Goal: Task Accomplishment & Management: Complete application form

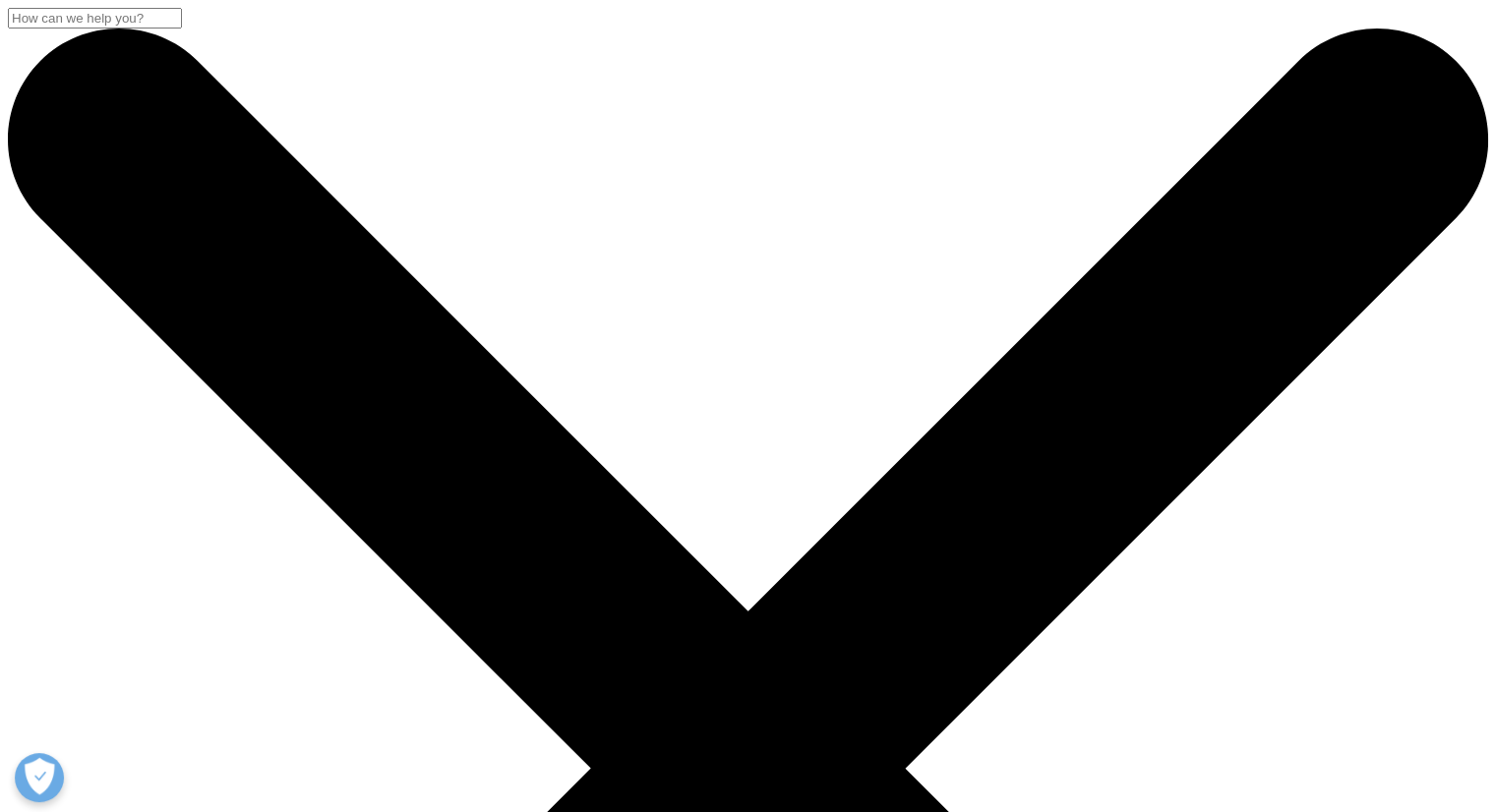
click at [182, 29] on input "Search" at bounding box center [95, 18] width 174 height 21
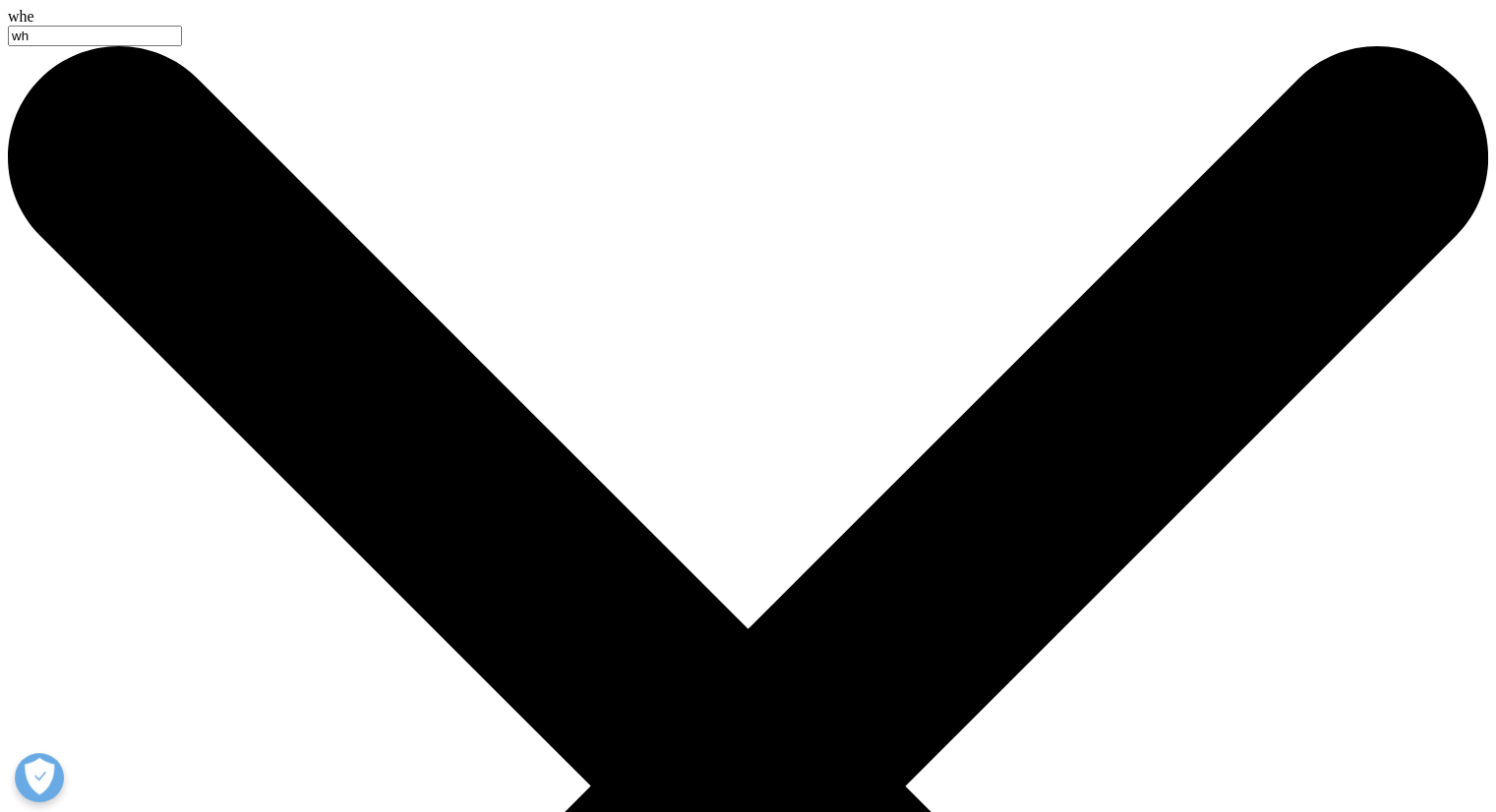
type input "w"
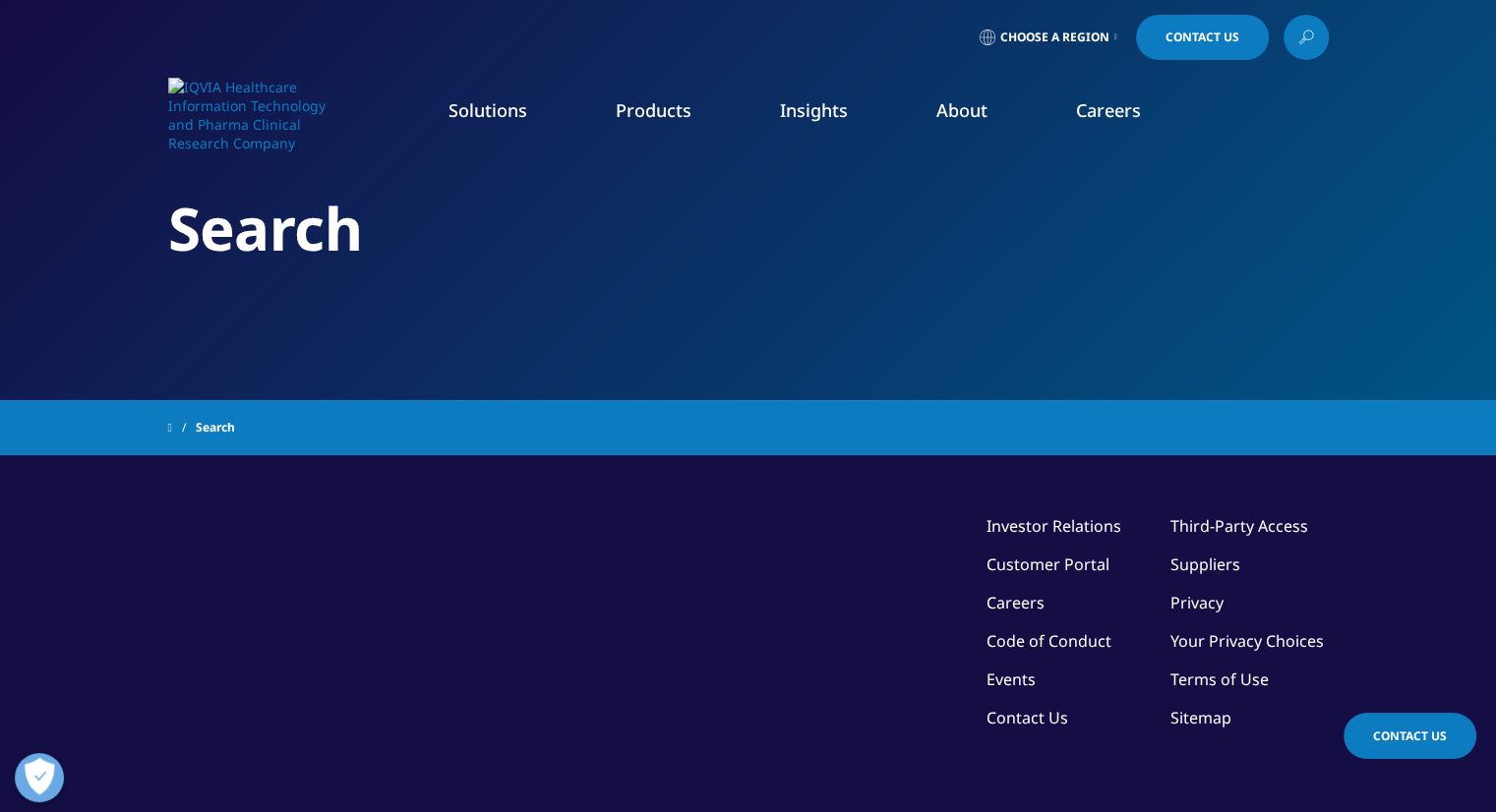
type input "login"
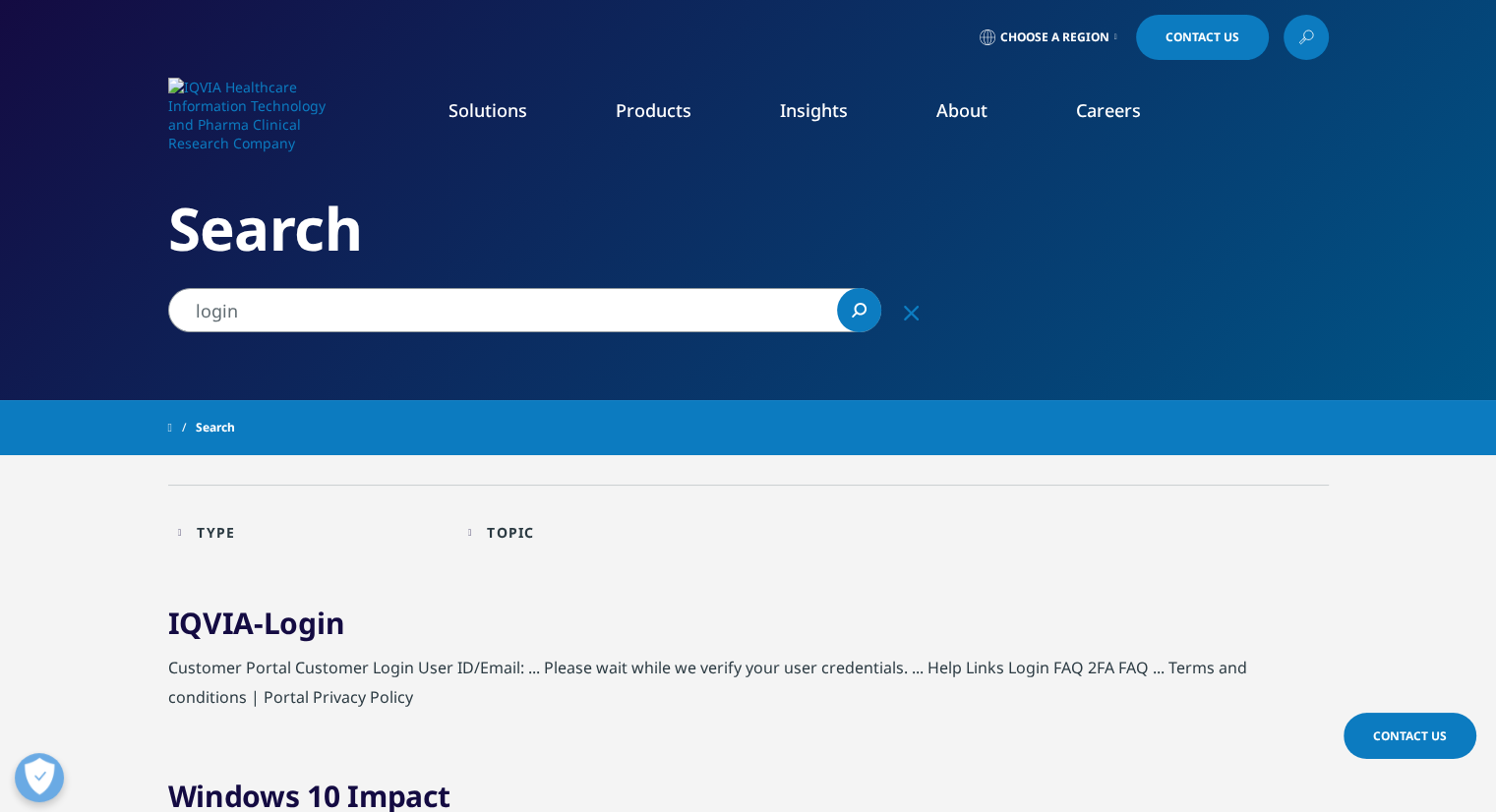
click at [1305, 36] on icon at bounding box center [1306, 38] width 16 height 26
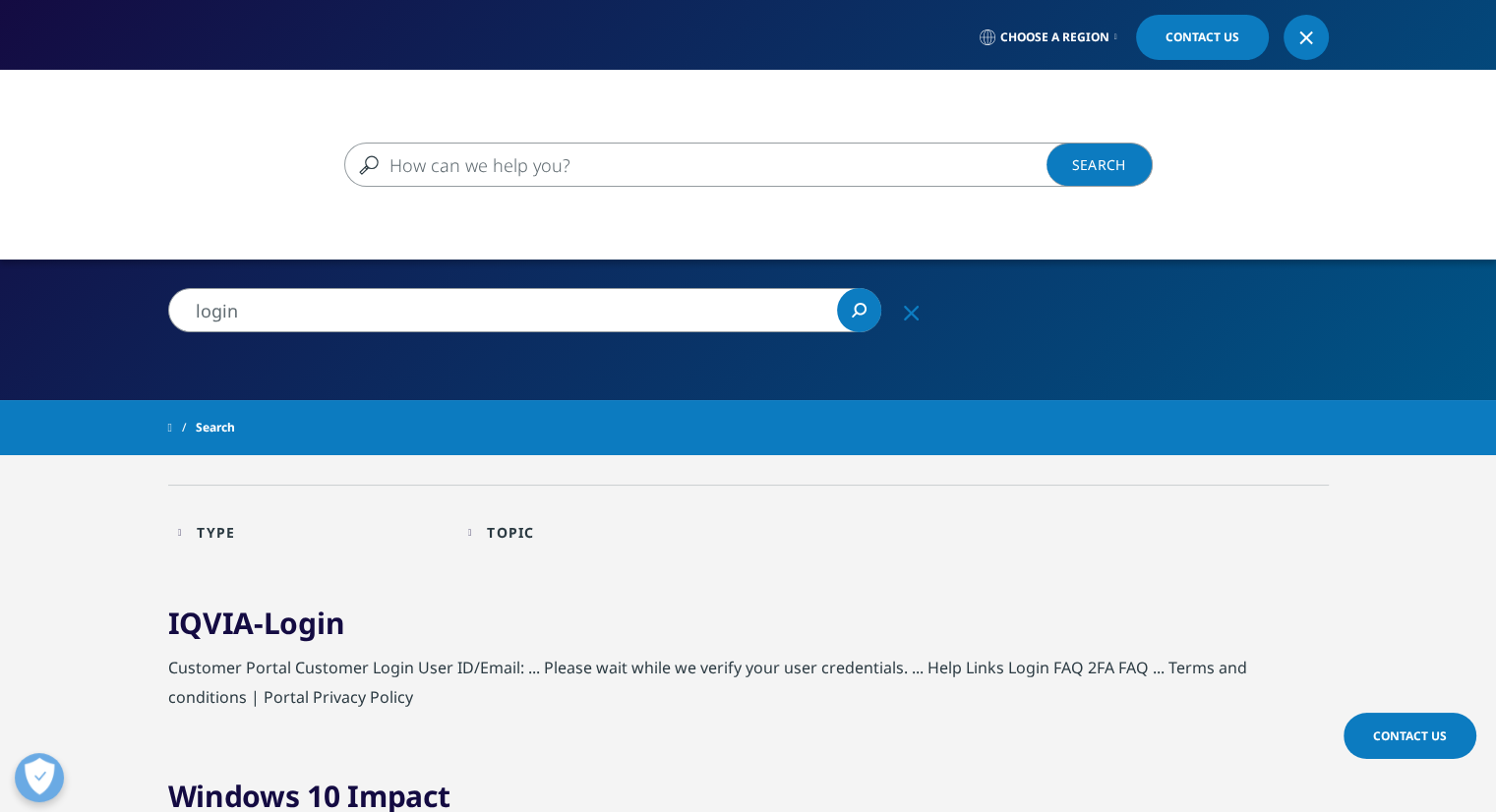
click at [618, 166] on input "Search" at bounding box center [719, 164] width 751 height 44
type input "register our company"
click at [1110, 173] on link "Search Loading" at bounding box center [1099, 164] width 106 height 44
type input "register our company"
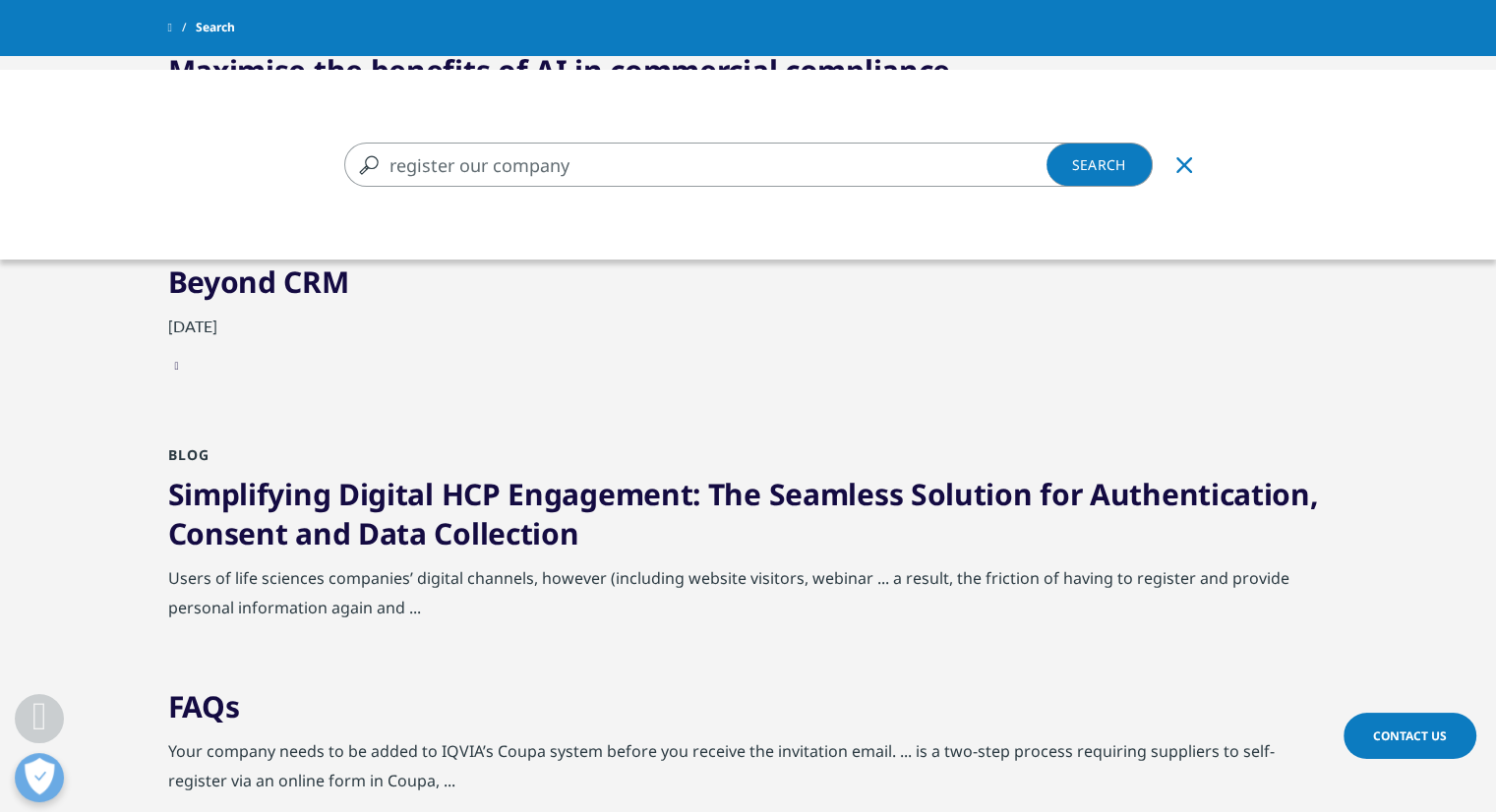
scroll to position [2162, 0]
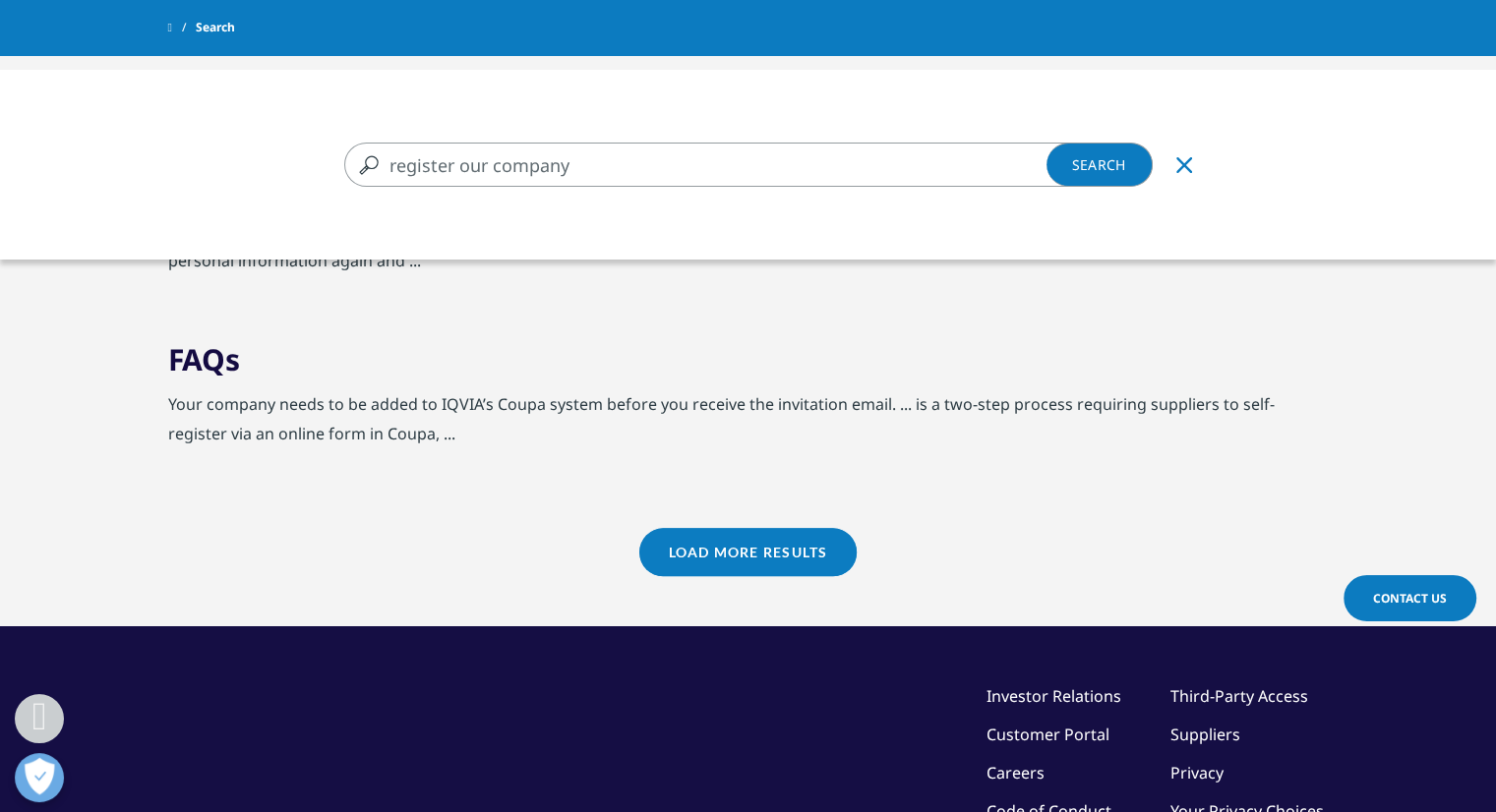
click at [621, 170] on input "register our company" at bounding box center [719, 164] width 751 height 44
type input "register NPI"
click at [1096, 159] on link "Search Loading" at bounding box center [1099, 164] width 106 height 44
type input "register NPI"
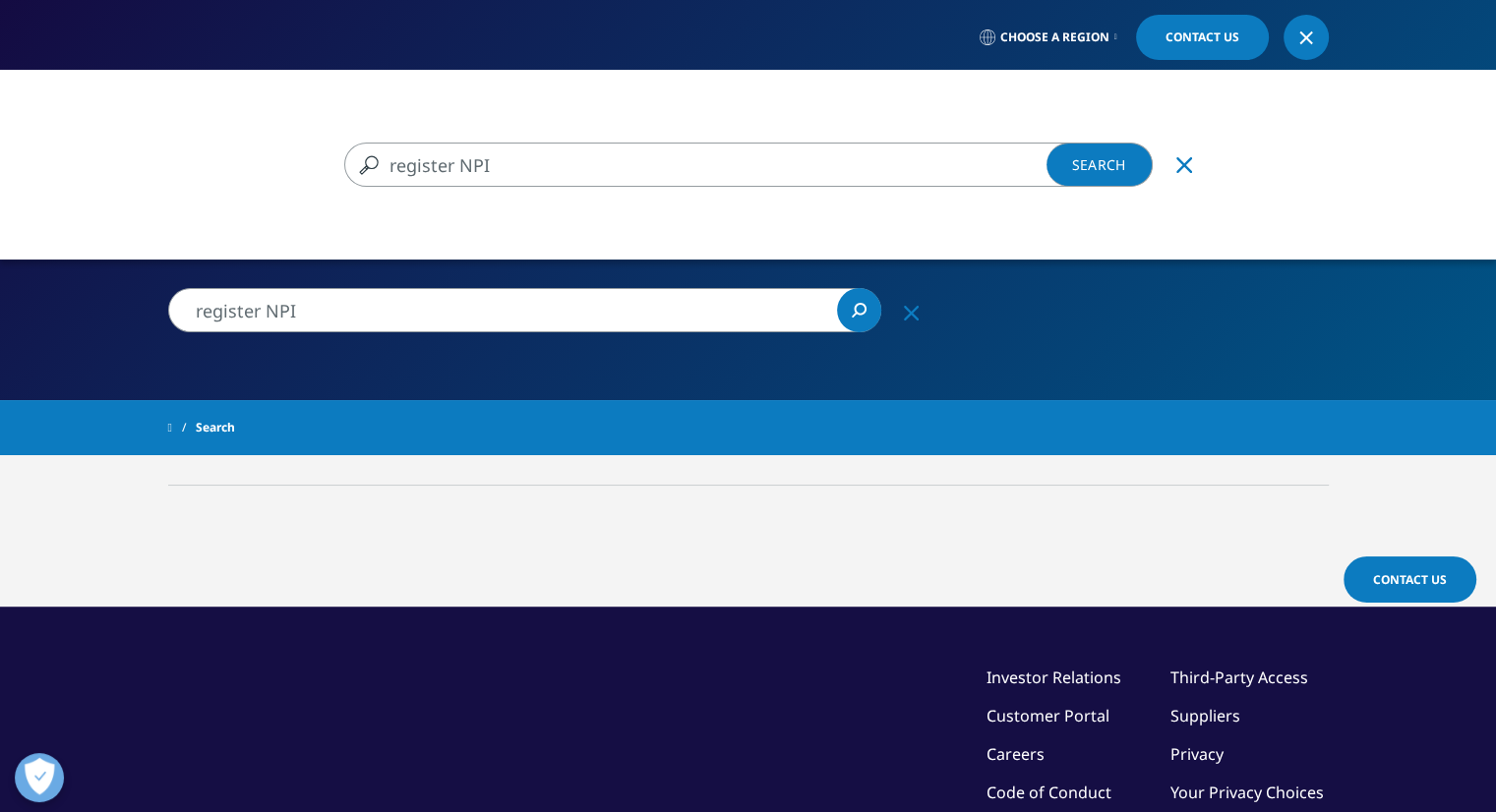
click at [1247, 34] on link "Contact Us" at bounding box center [1202, 38] width 132 height 45
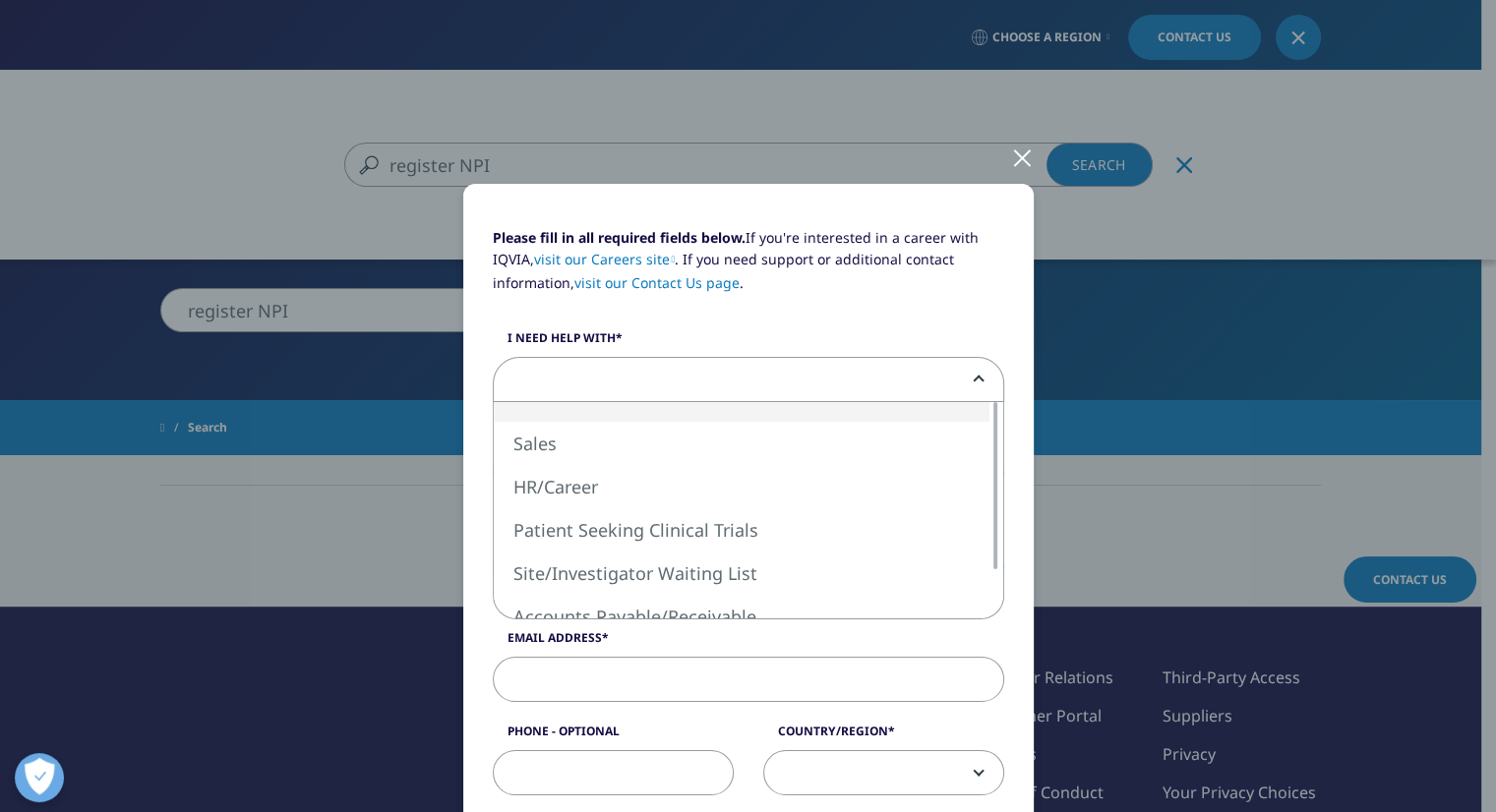
click at [974, 379] on b at bounding box center [974, 379] width 0 height 0
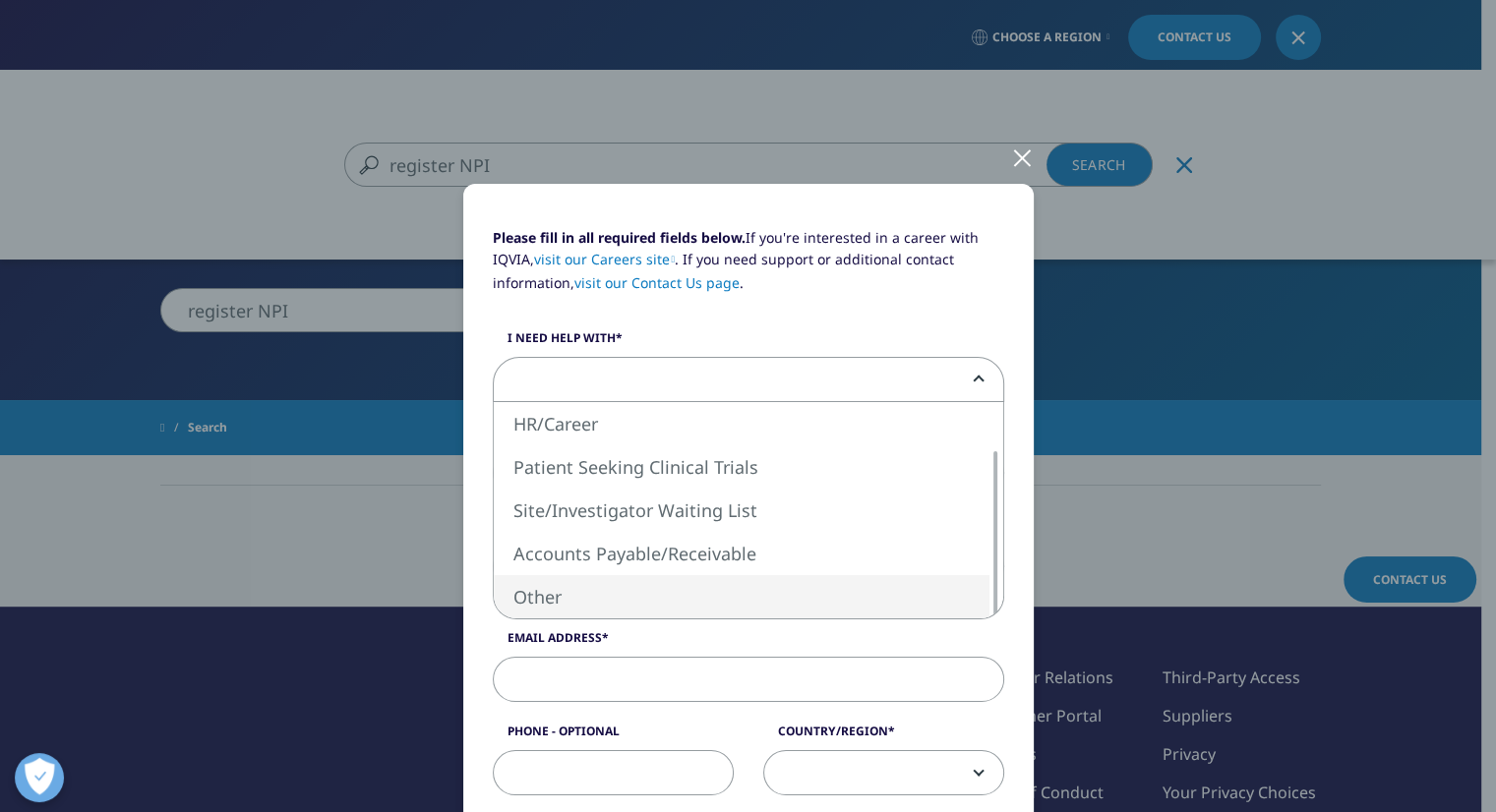
select select "Other"
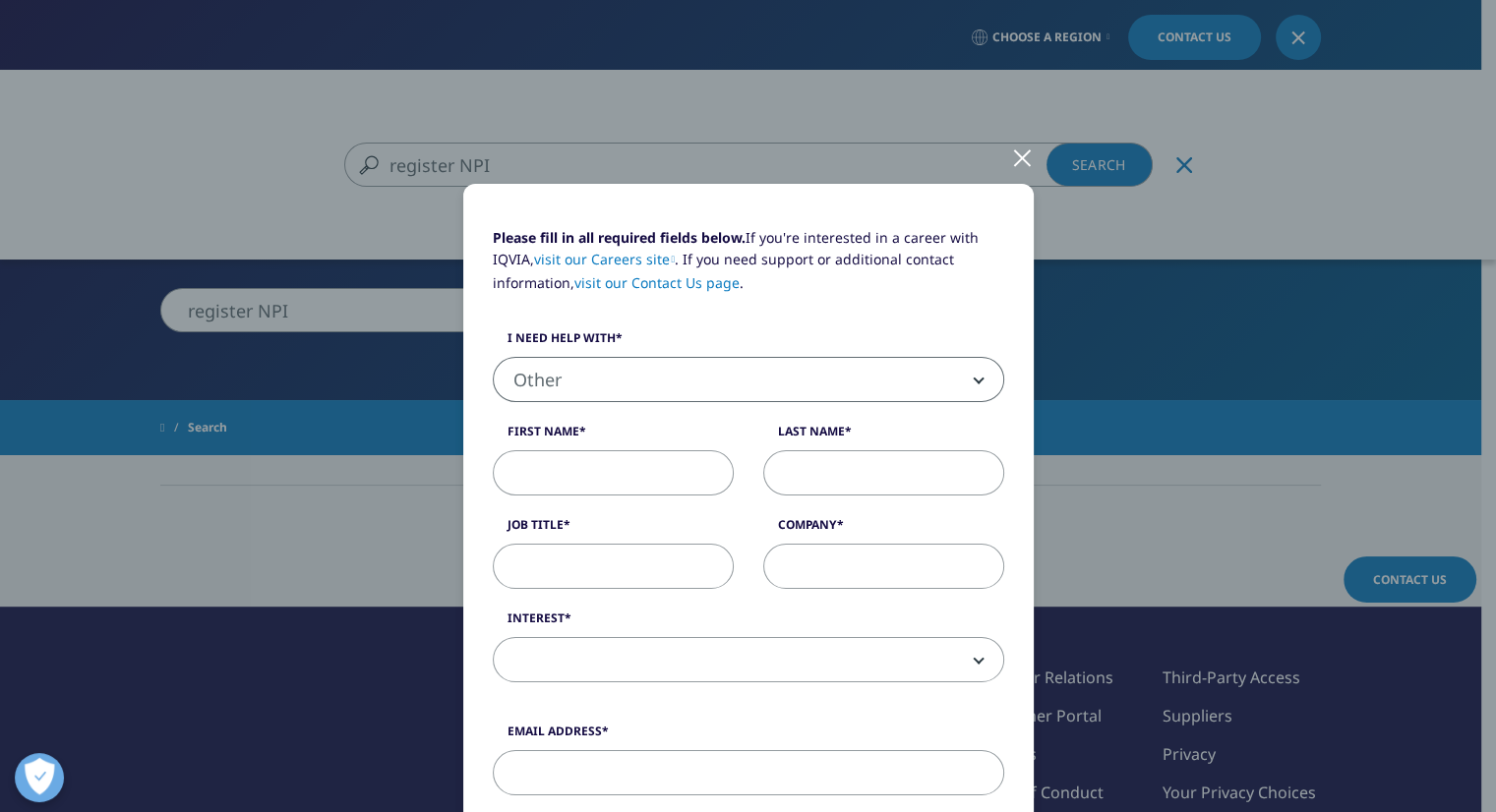
click at [653, 475] on input "First Name" at bounding box center [614, 473] width 241 height 45
type input "Nedra"
type input "Tillman"
type input "Business Analyst"
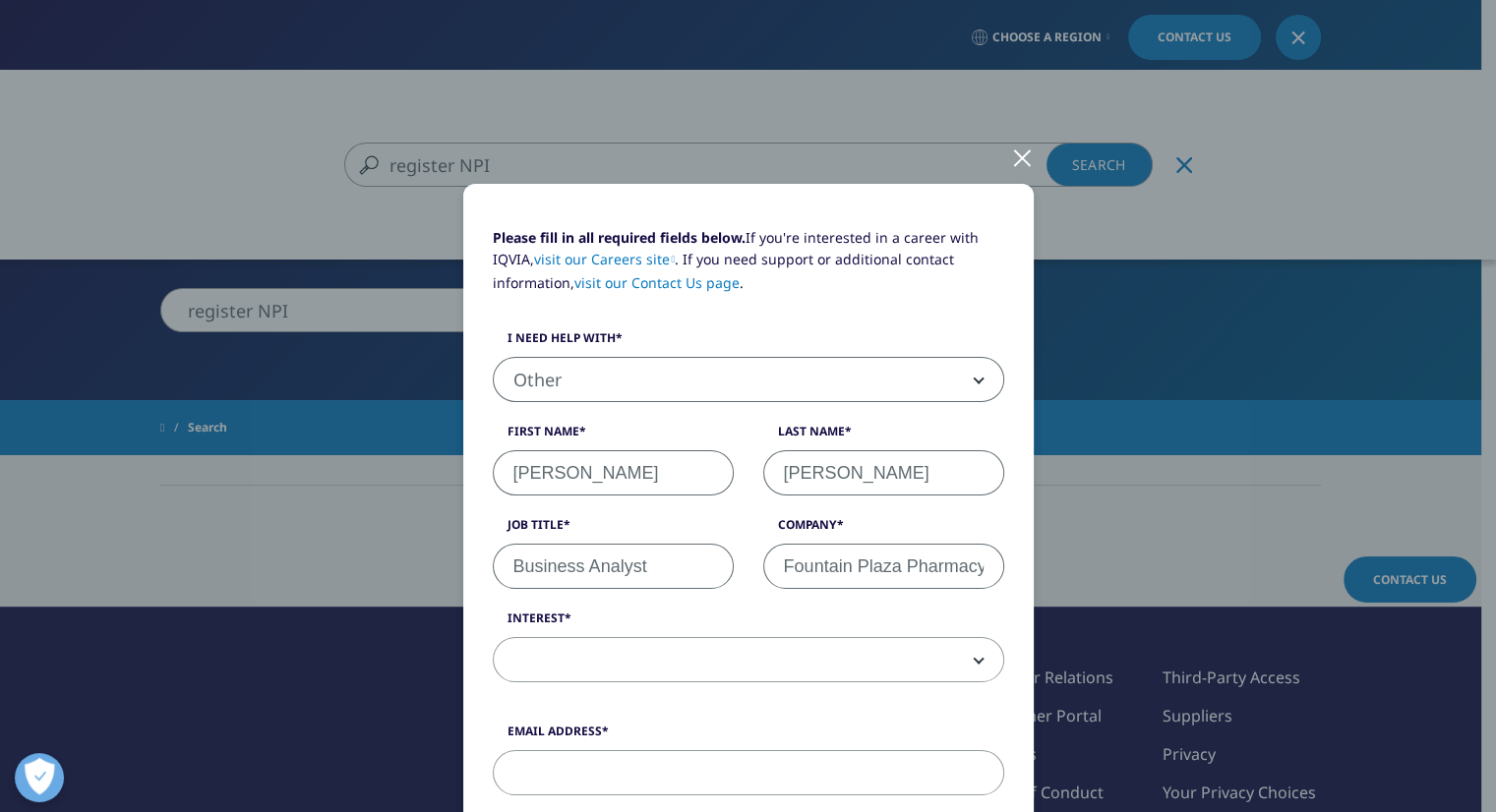
scroll to position [0, 2]
type input "Fountain Plaza Pharmacy"
click at [557, 654] on span at bounding box center [749, 661] width 510 height 45
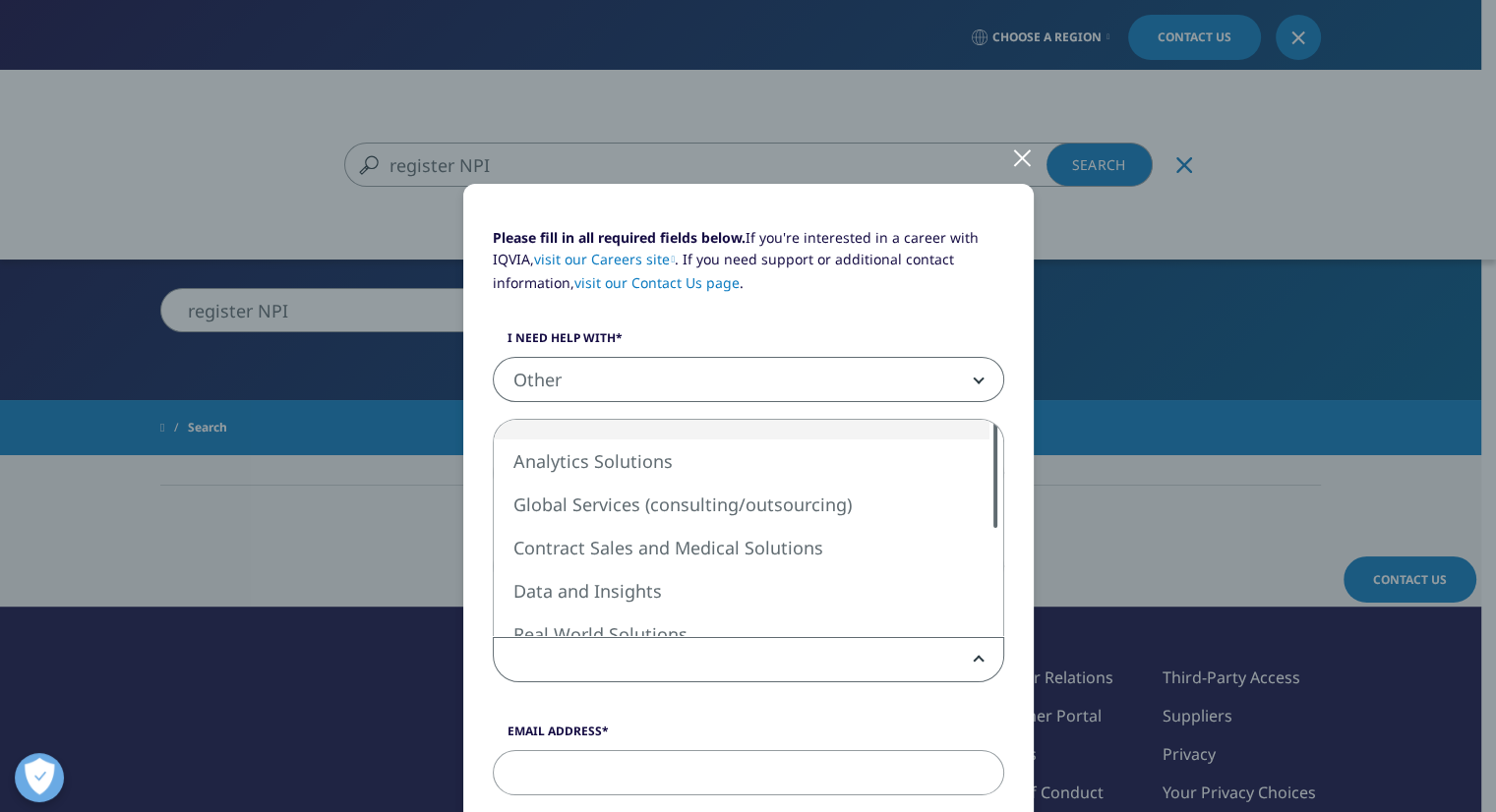
click at [991, 431] on div at bounding box center [995, 473] width 16 height 108
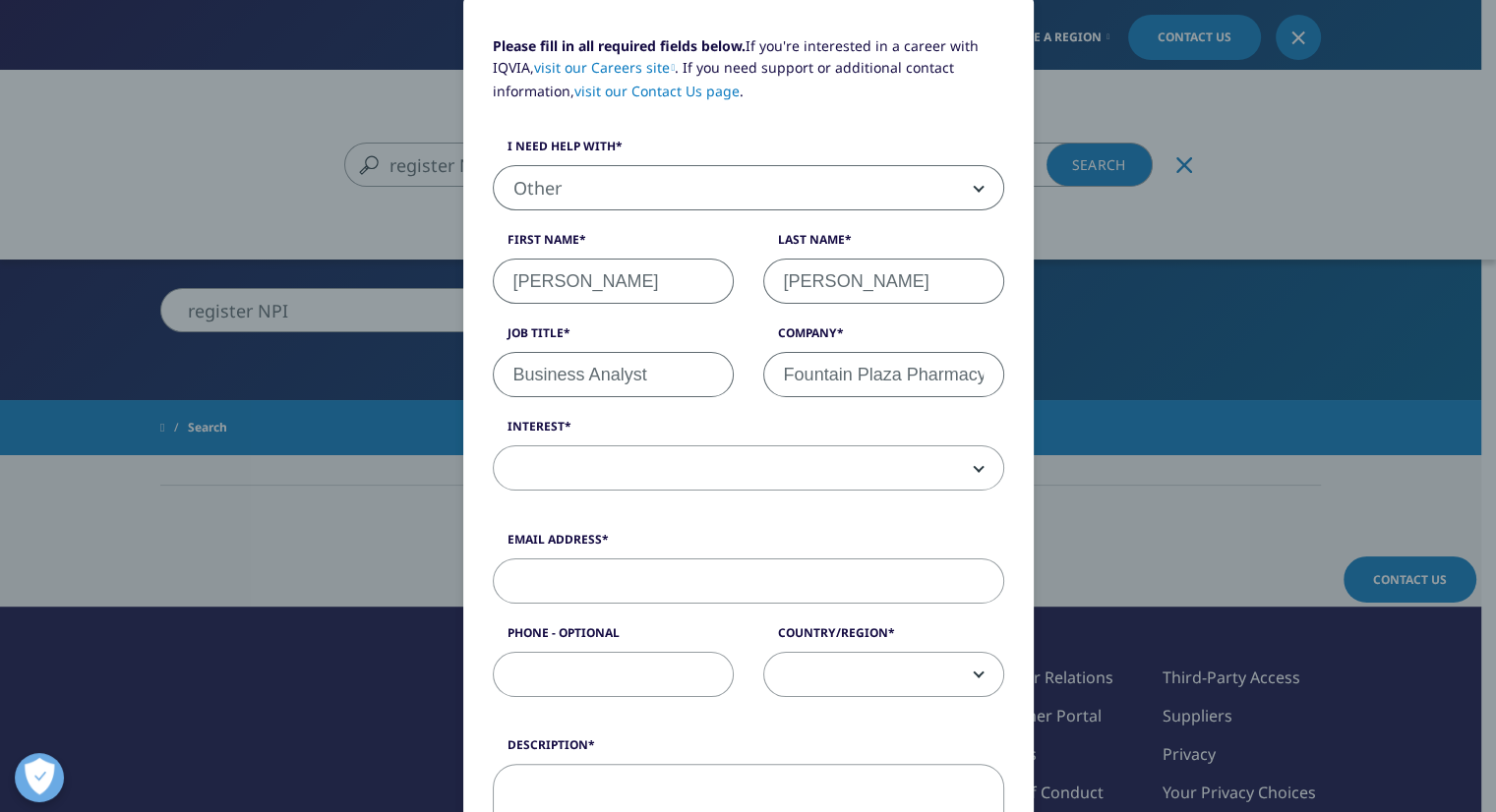
scroll to position [197, 0]
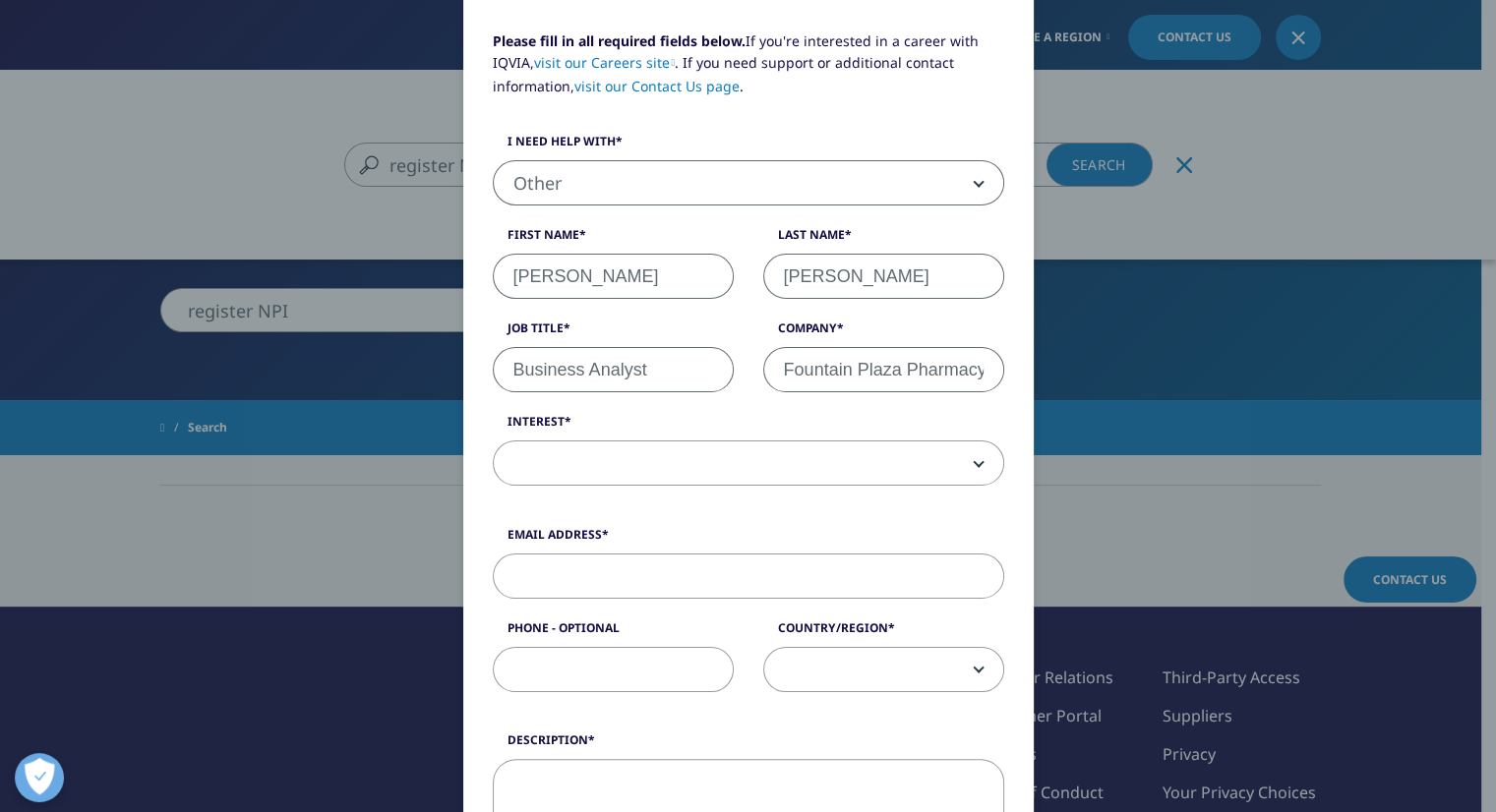
click at [637, 583] on input "Email Address" at bounding box center [748, 576] width 511 height 45
type input "ntillman@fountainrx.com"
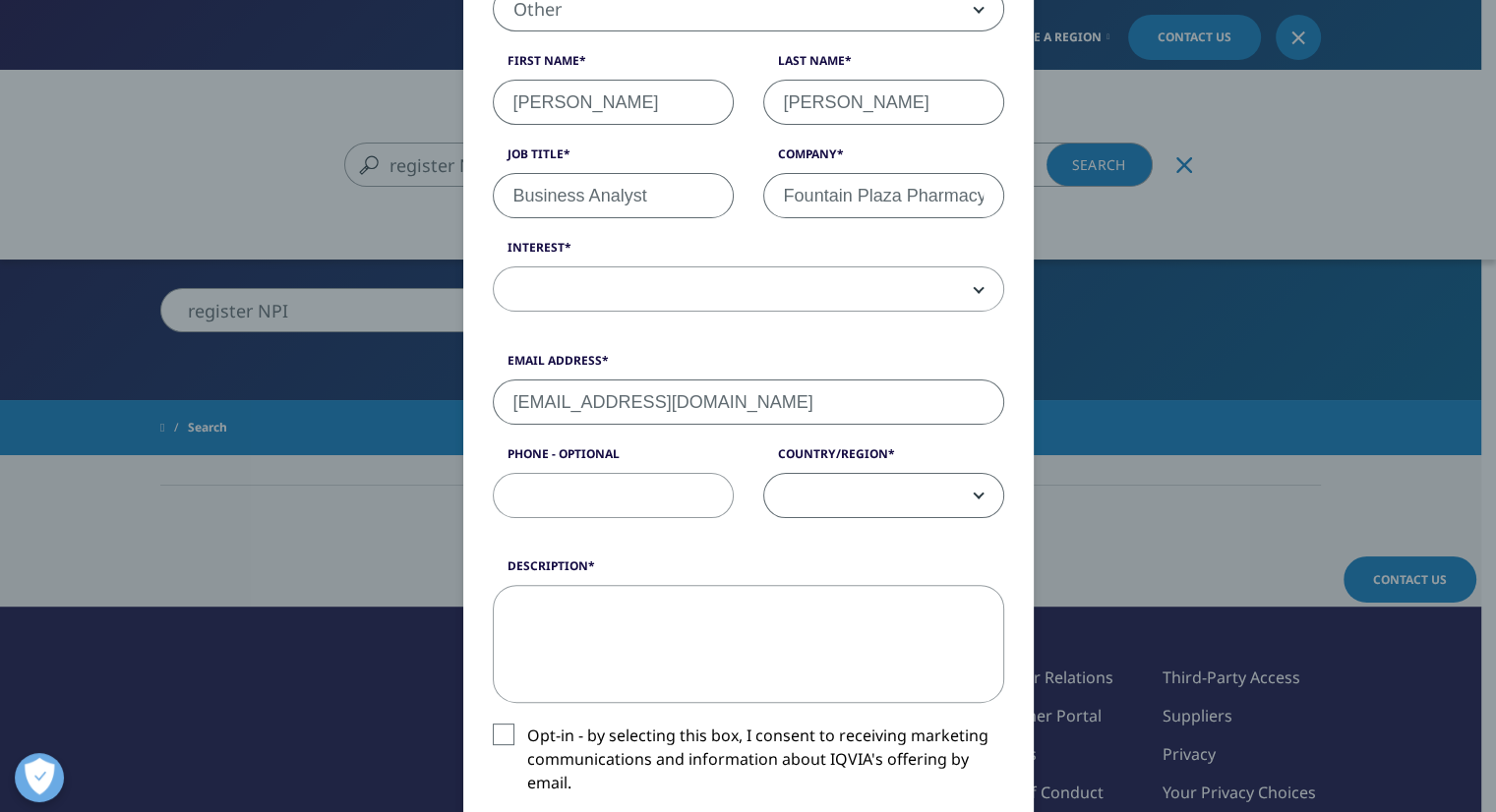
scroll to position [590, 0]
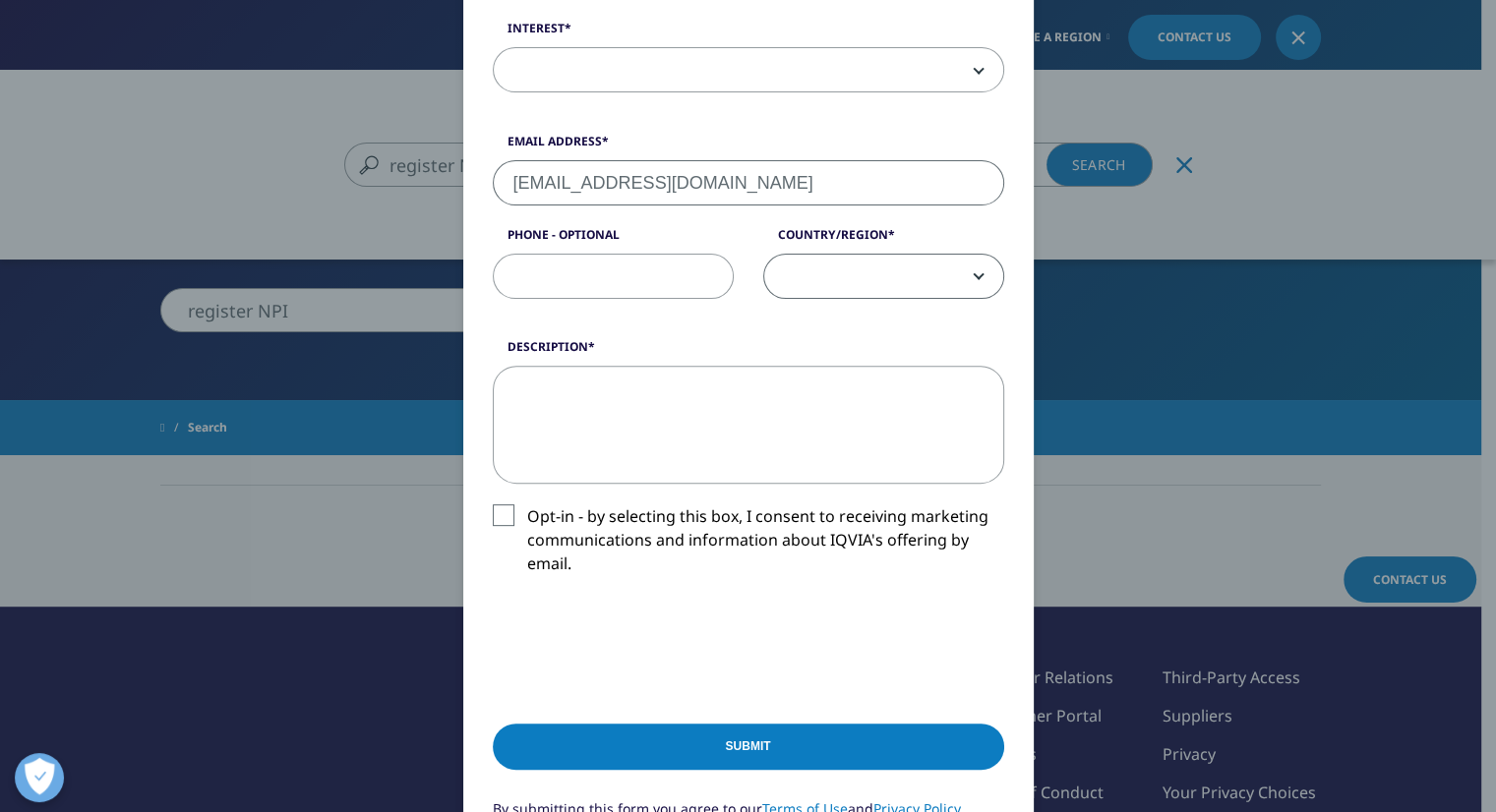
click at [614, 377] on textarea "Description" at bounding box center [748, 424] width 511 height 118
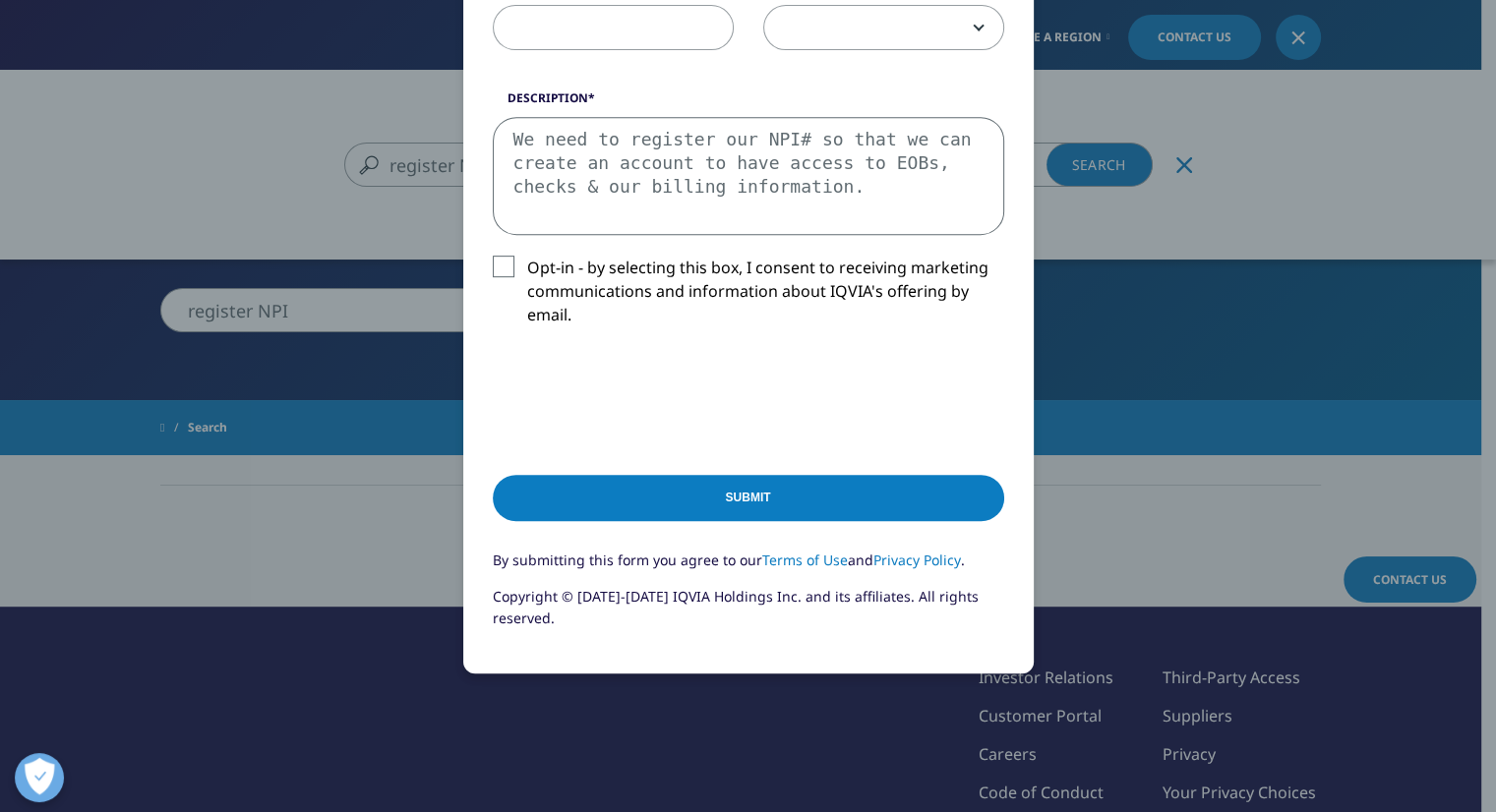
scroll to position [885, 0]
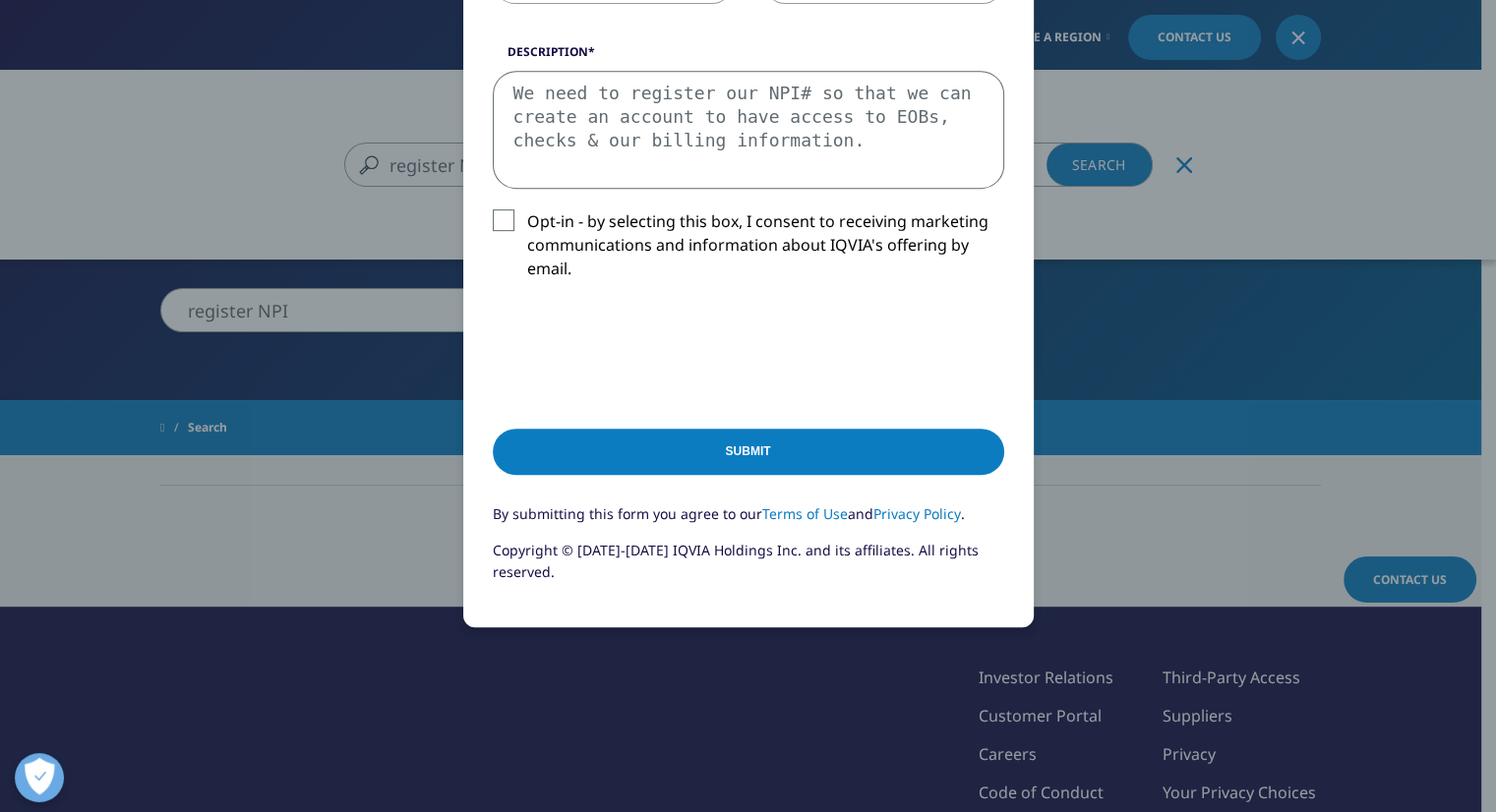
type textarea "We need to register our NPI# so that we can create an account to have access to…"
click at [757, 453] on input "Submit" at bounding box center [748, 451] width 511 height 46
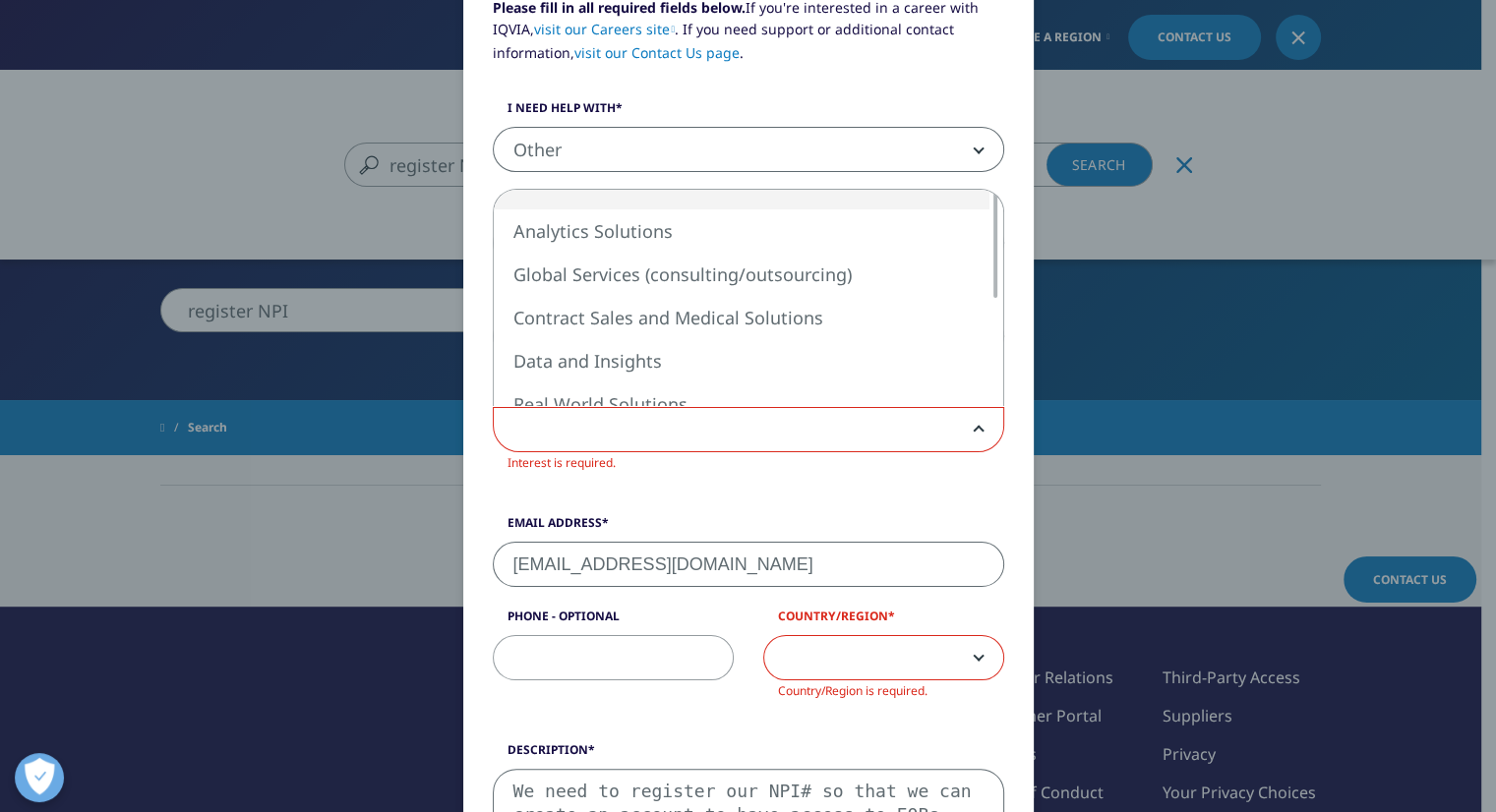
click at [633, 426] on span at bounding box center [749, 431] width 510 height 45
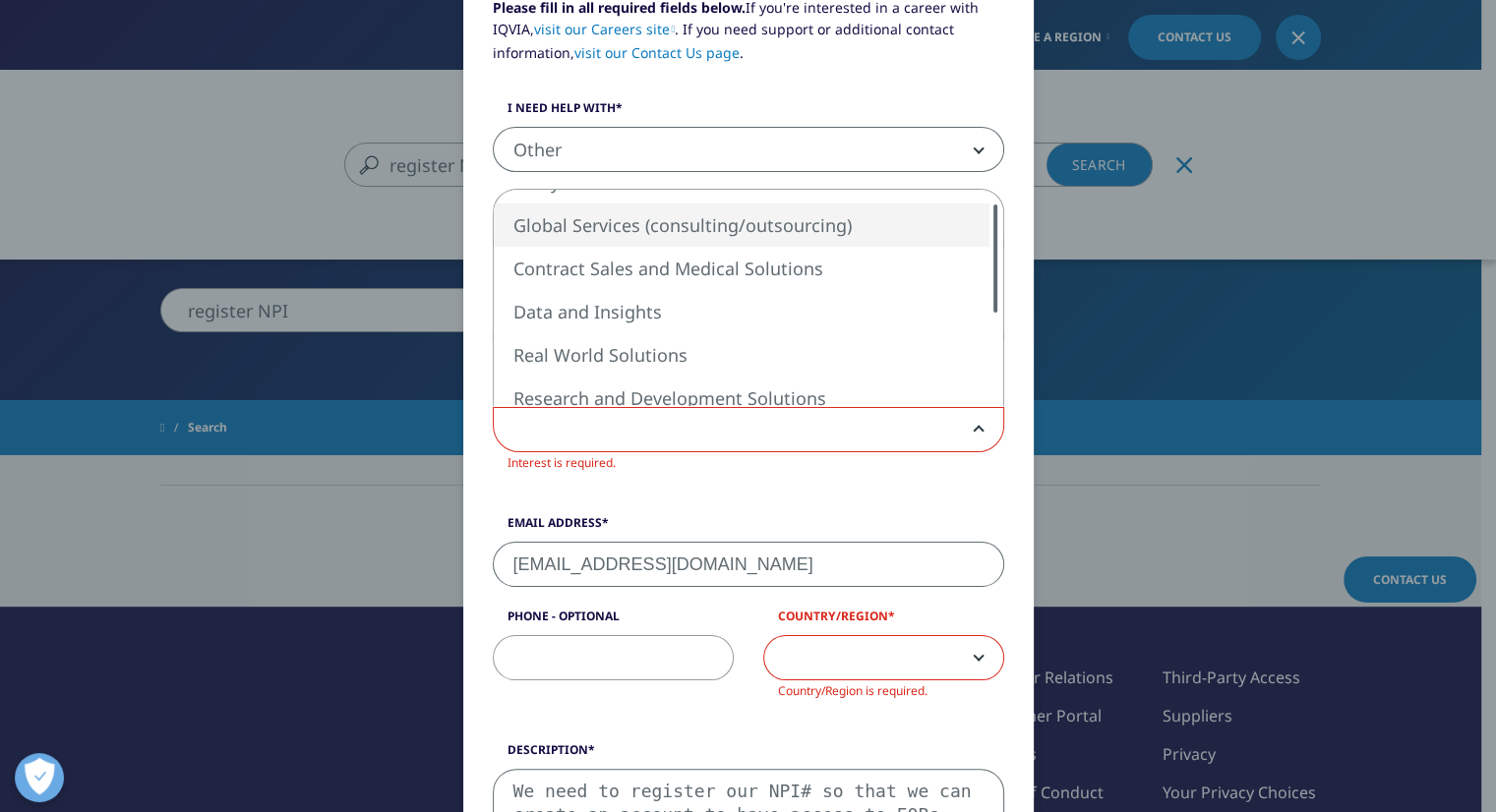
click at [989, 266] on div at bounding box center [995, 258] width 16 height 108
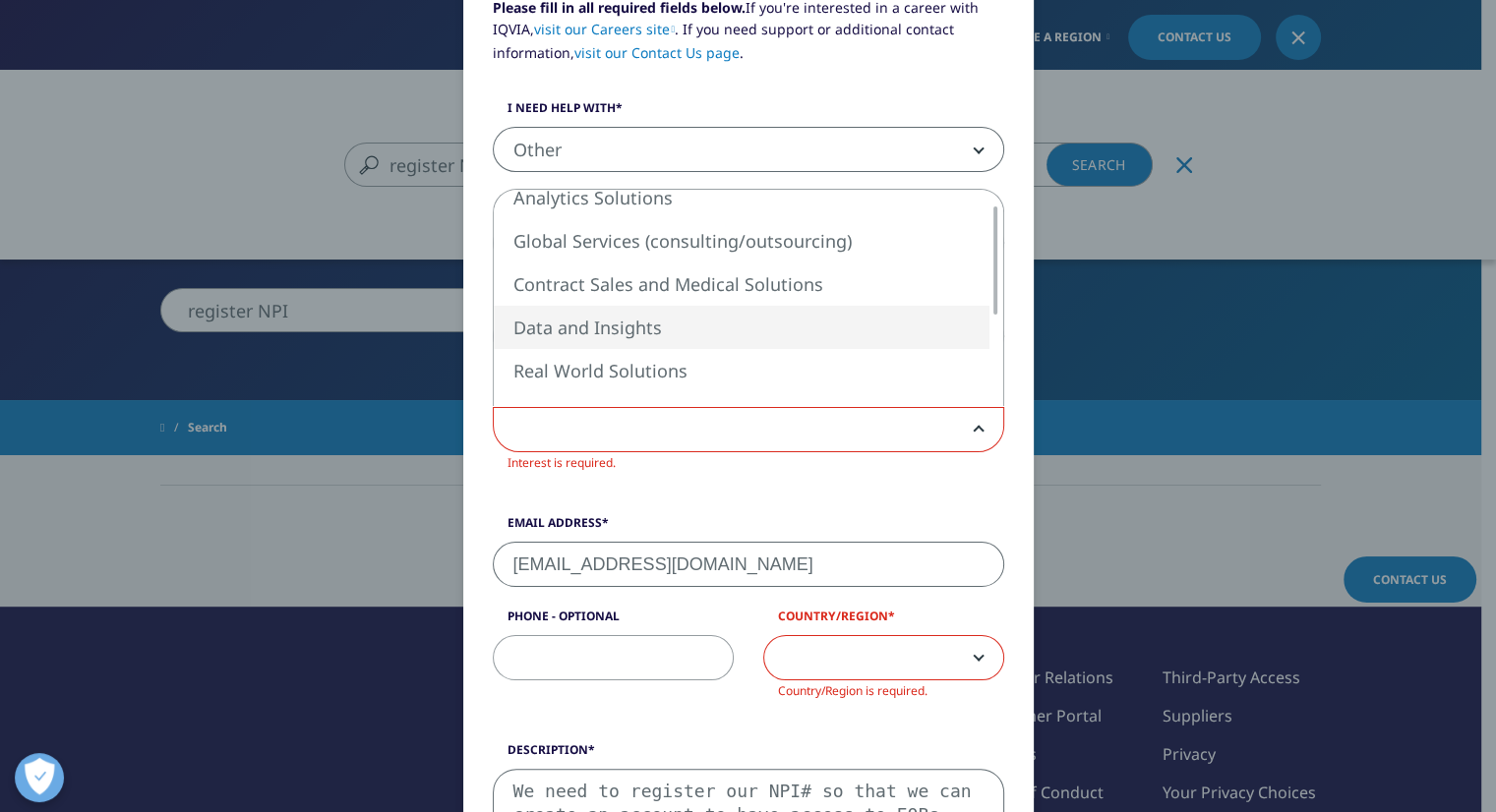
select select "Data and Insights"
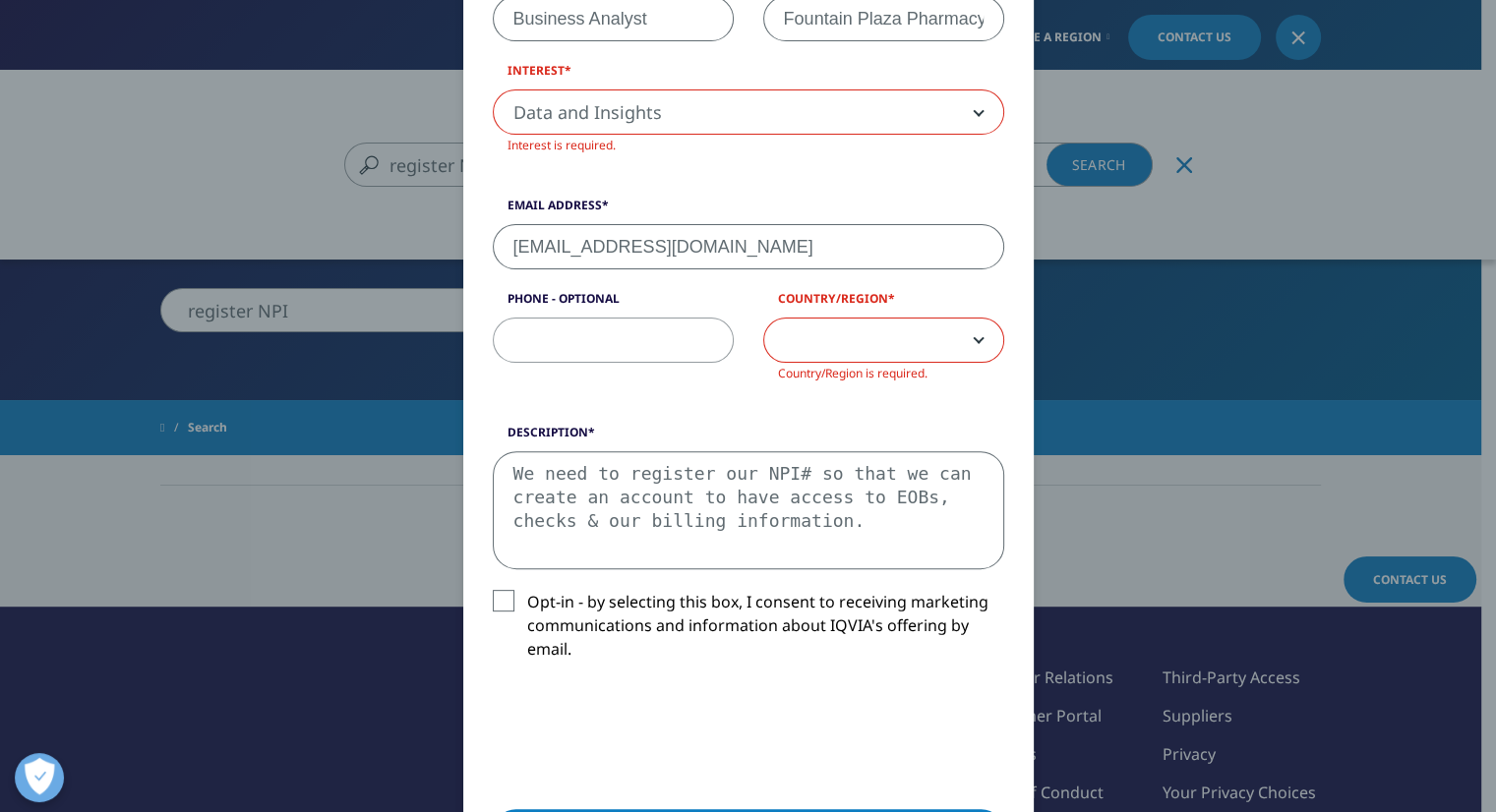
scroll to position [623, 0]
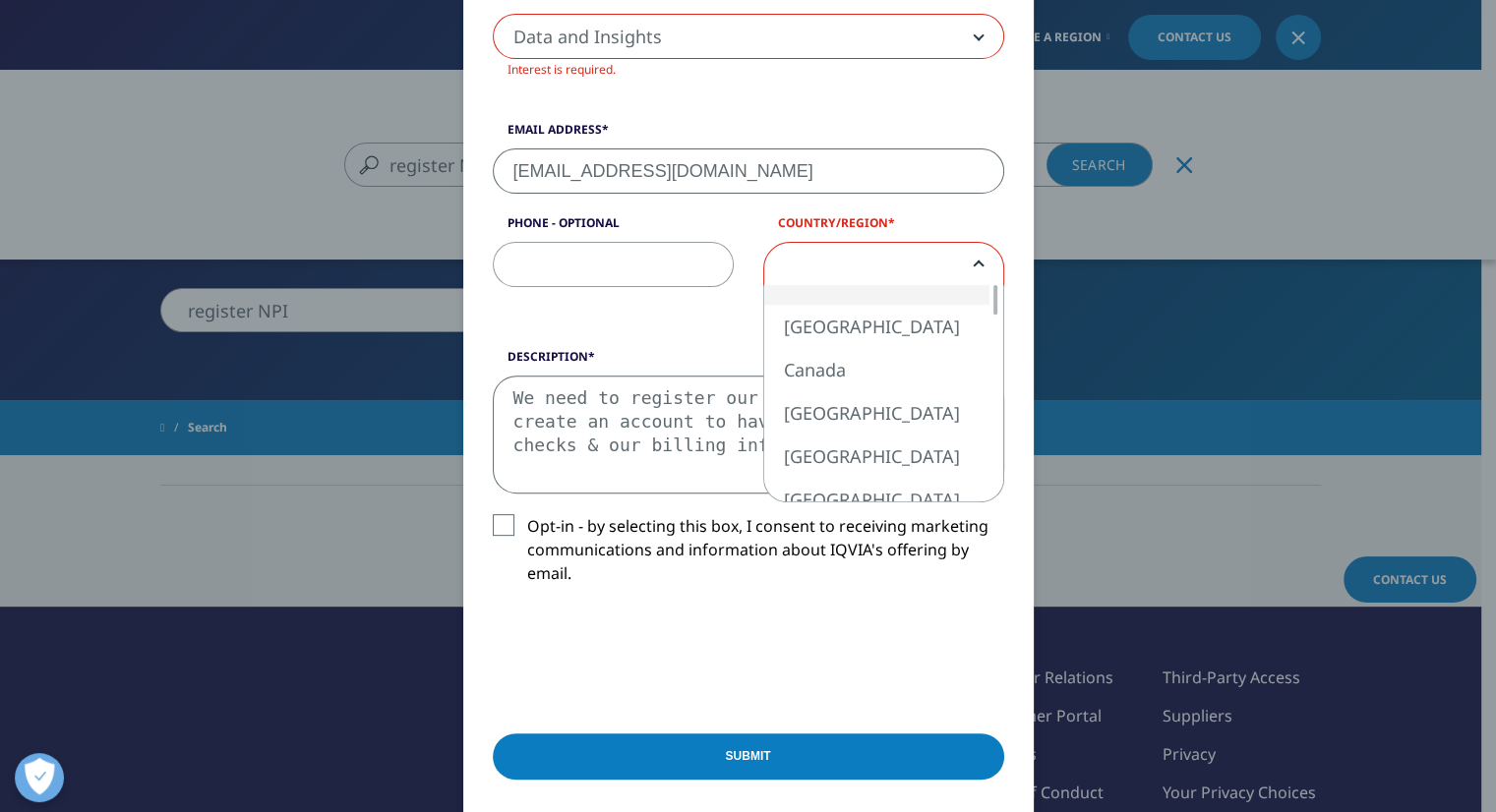
click at [974, 265] on b at bounding box center [974, 265] width 0 height 0
select select "[GEOGRAPHIC_DATA]"
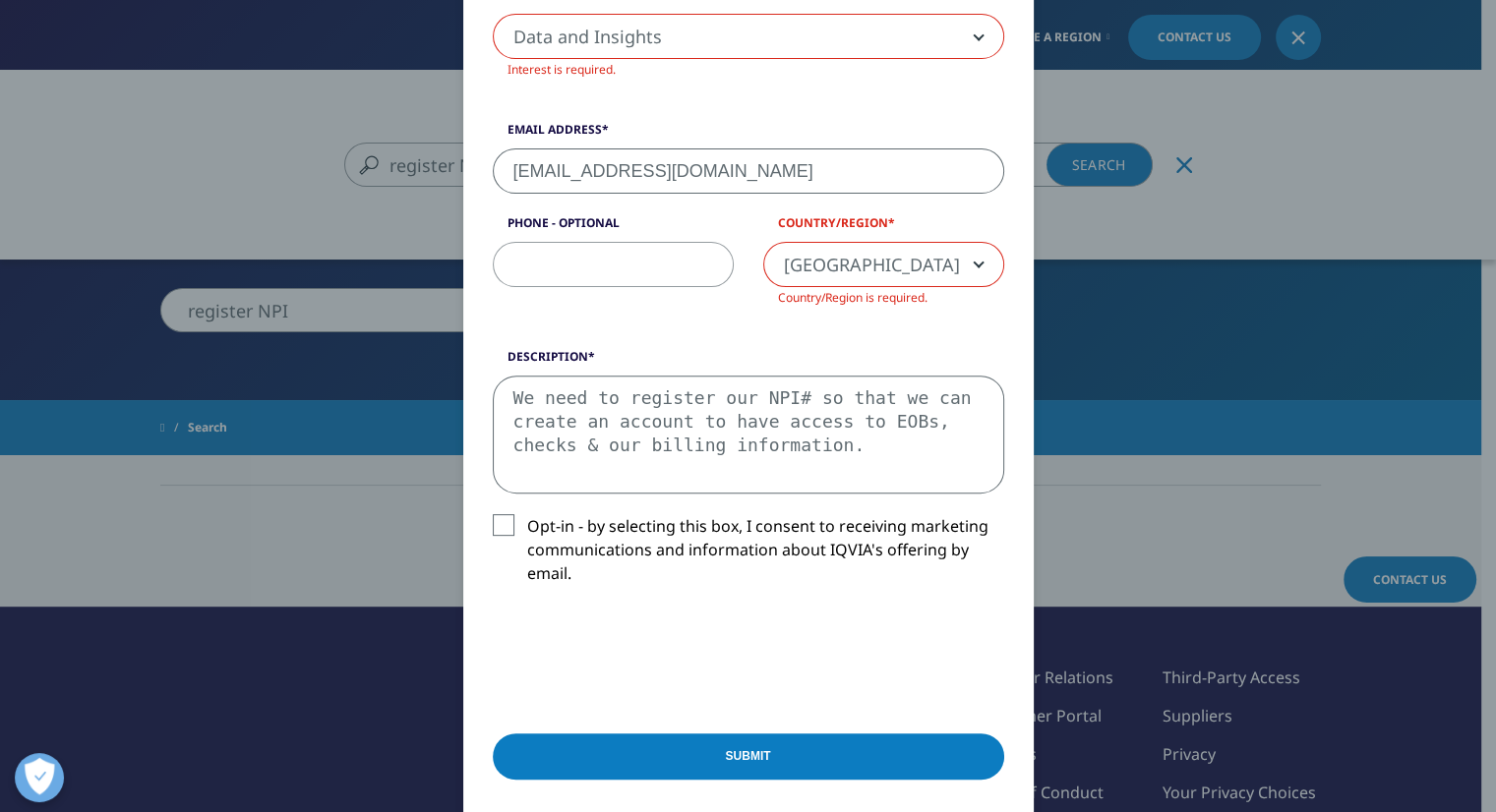
click at [797, 446] on textarea "We need to register our NPI# so that we can create an account to have access to…" at bounding box center [748, 434] width 511 height 118
click at [677, 466] on textarea "We need to register our NPI# so that we can create an account to have access to…" at bounding box center [748, 434] width 511 height 118
type textarea "We need to register our NPI# so that we can create an account to have access to…"
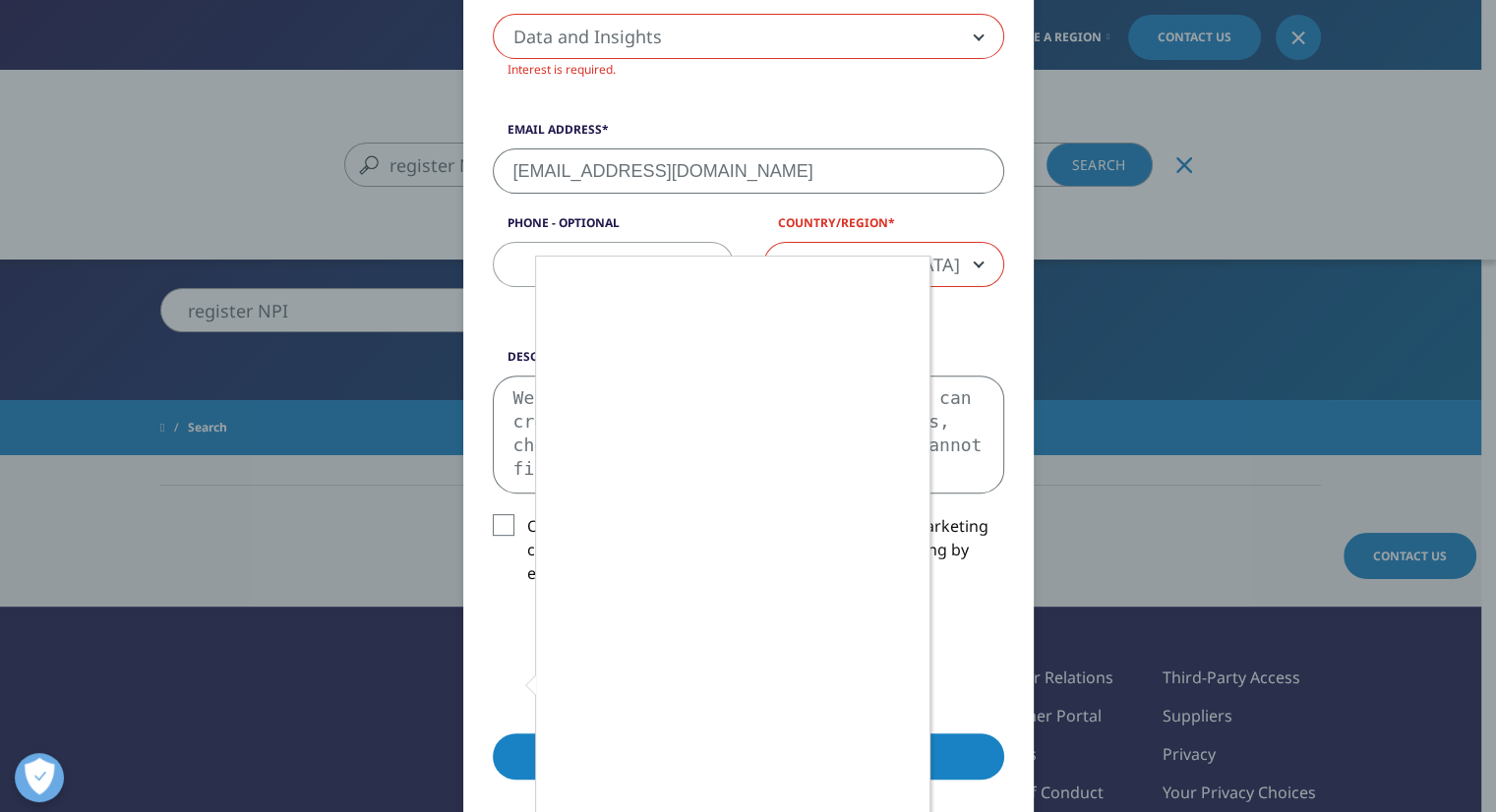
scroll to position [99, 0]
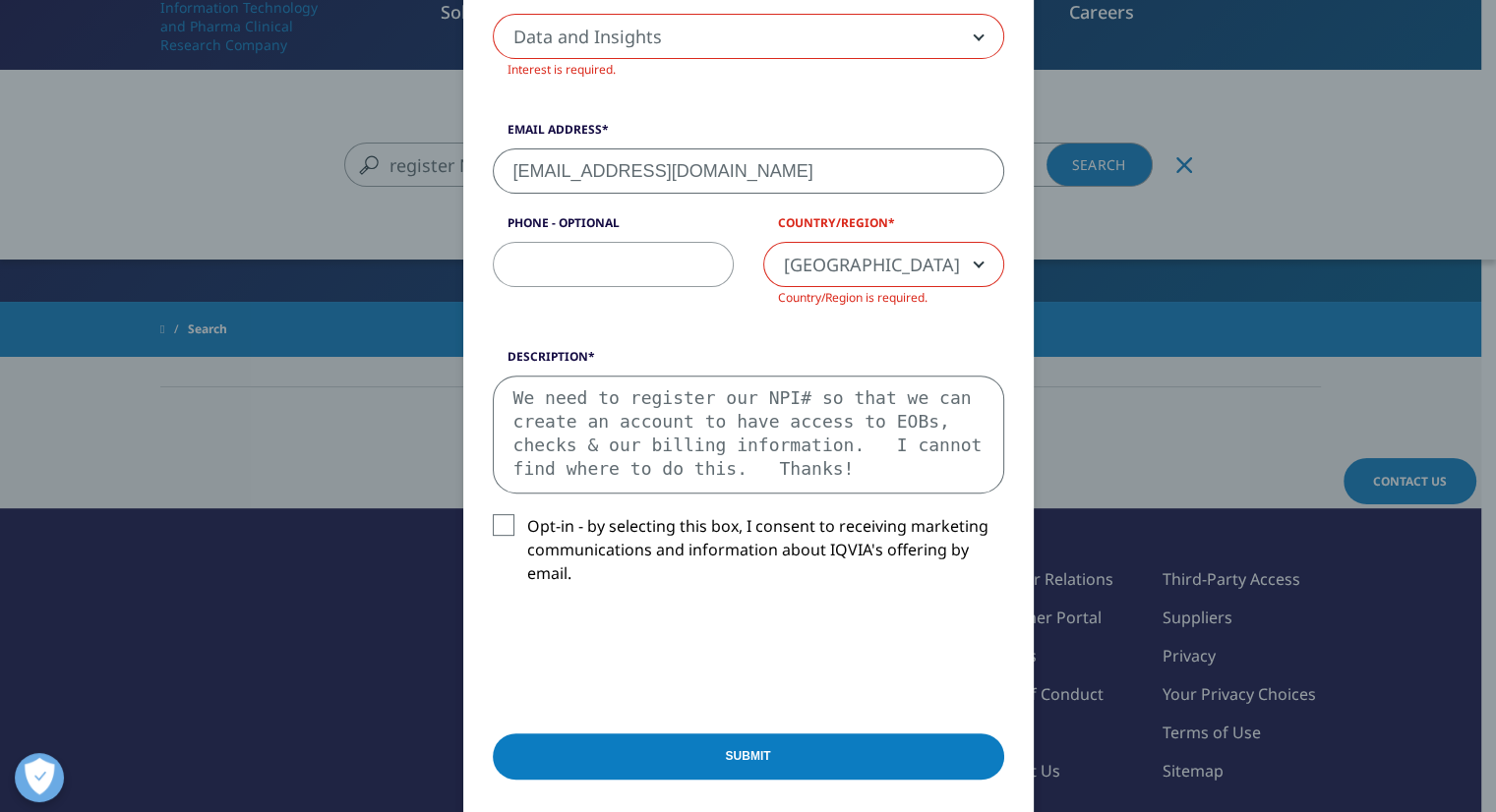
click at [755, 753] on input "Submit" at bounding box center [748, 756] width 511 height 46
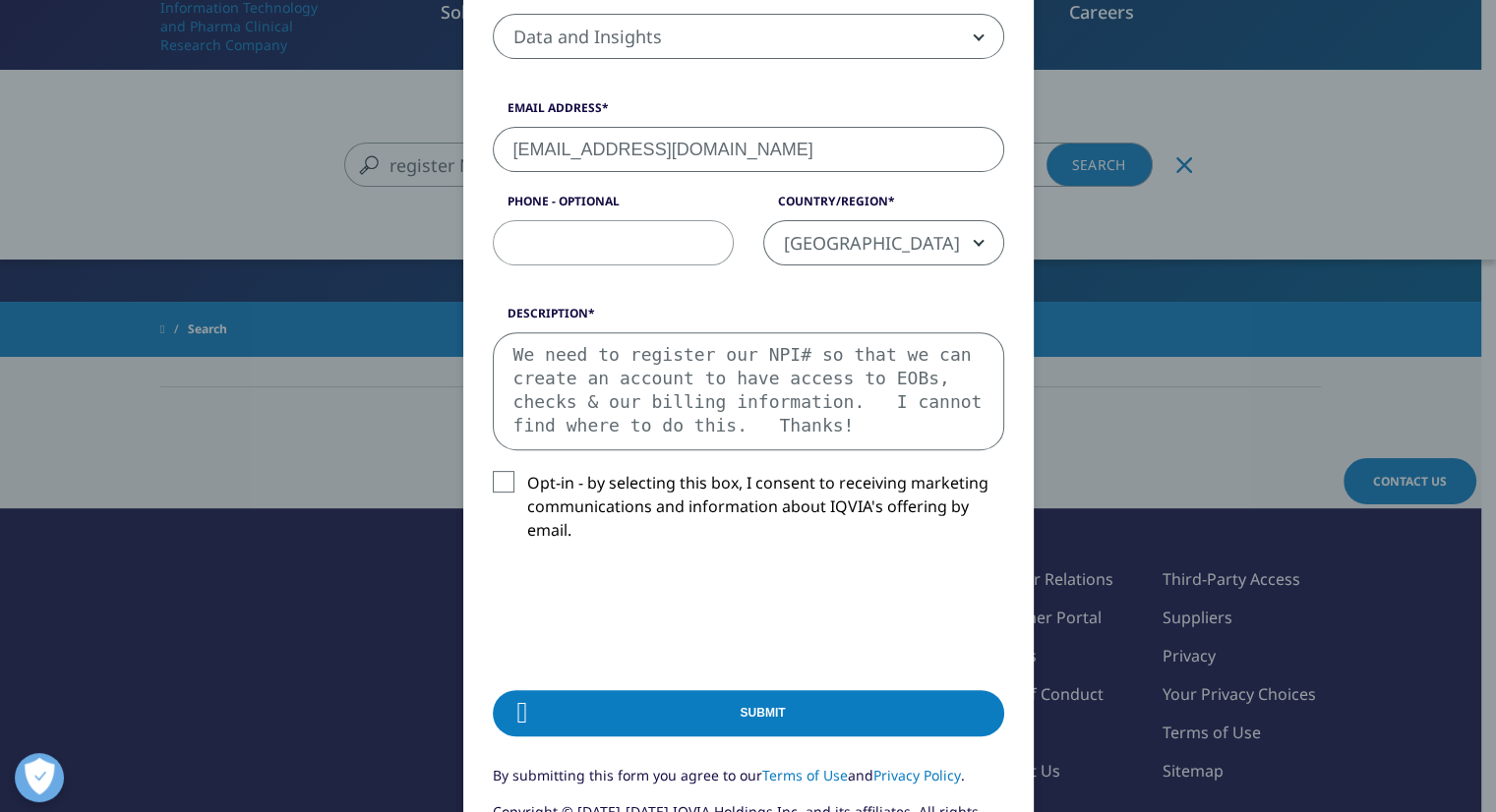
scroll to position [0, 0]
